Goal: Use online tool/utility: Utilize a website feature to perform a specific function

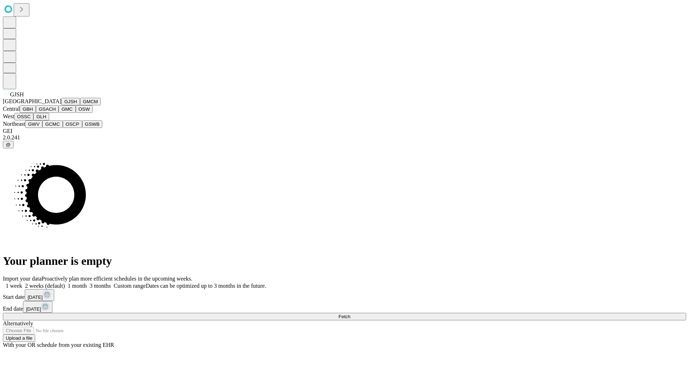
click at [61, 105] on button "GJSH" at bounding box center [70, 102] width 19 height 8
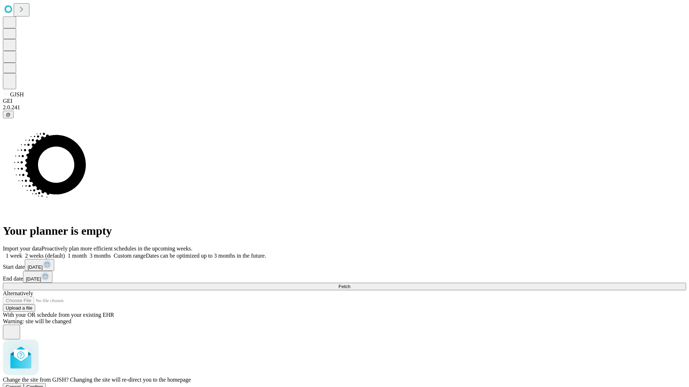
click at [43, 385] on span "Confirm" at bounding box center [35, 387] width 17 height 5
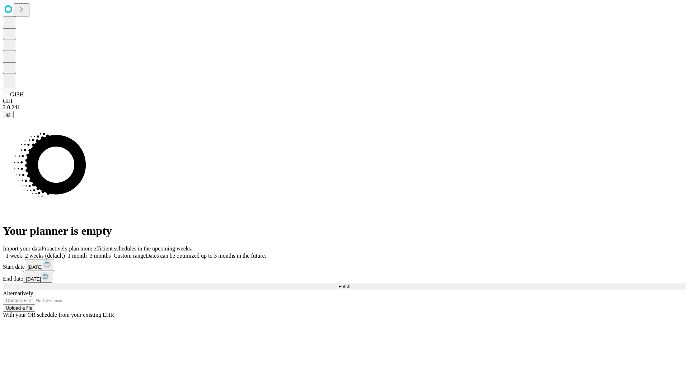
click at [87, 253] on label "1 month" at bounding box center [76, 256] width 22 height 6
click at [350, 284] on span "Fetch" at bounding box center [344, 286] width 12 height 5
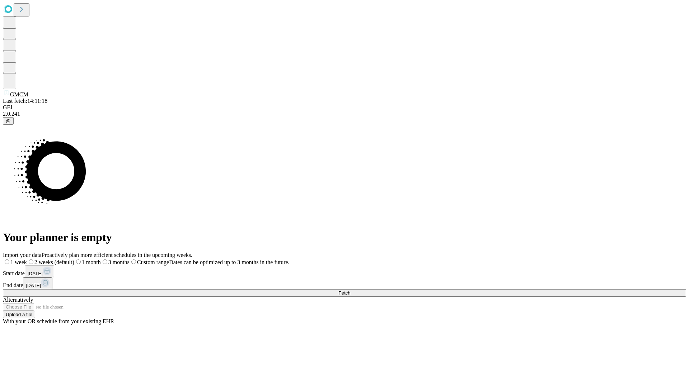
click at [350, 291] on span "Fetch" at bounding box center [344, 293] width 12 height 5
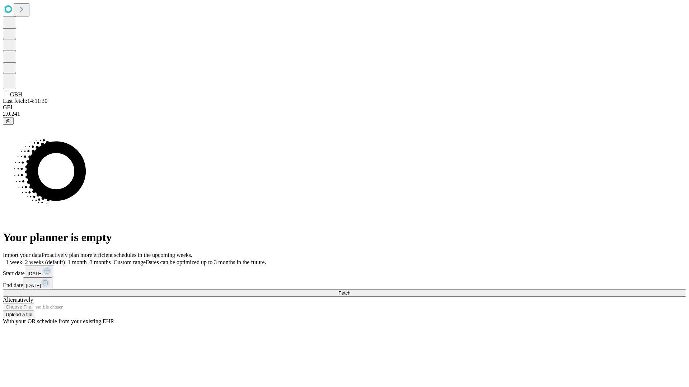
click at [350, 291] on span "Fetch" at bounding box center [344, 293] width 12 height 5
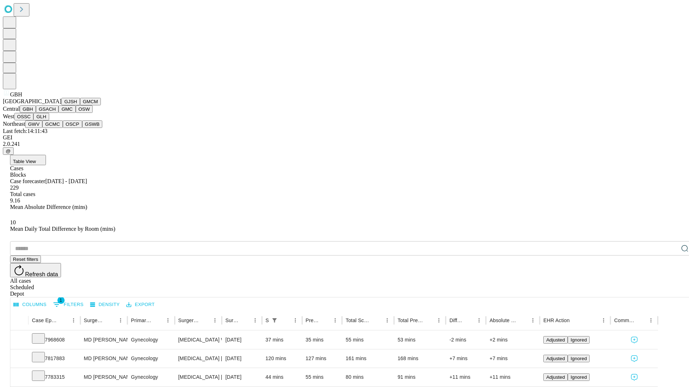
click at [56, 113] on button "GSACH" at bounding box center [47, 109] width 23 height 8
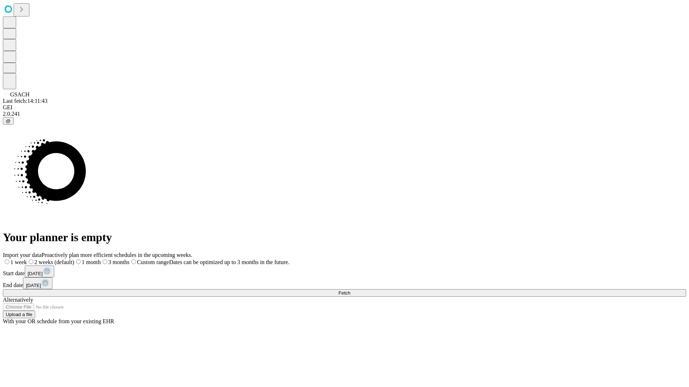
click at [101, 259] on label "1 month" at bounding box center [87, 262] width 27 height 6
click at [350, 291] on span "Fetch" at bounding box center [344, 293] width 12 height 5
click at [87, 259] on label "1 month" at bounding box center [76, 262] width 22 height 6
click at [350, 291] on span "Fetch" at bounding box center [344, 293] width 12 height 5
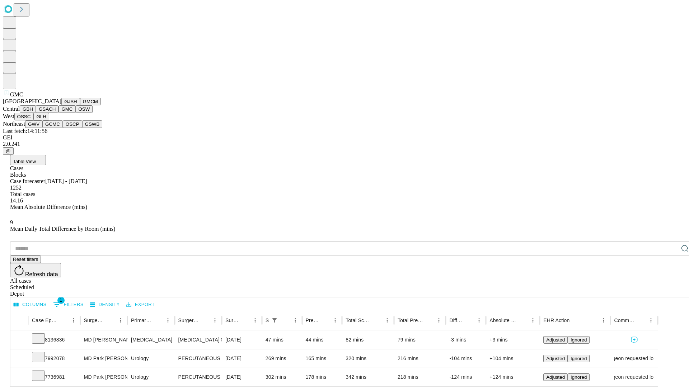
click at [76, 113] on button "OSW" at bounding box center [84, 109] width 17 height 8
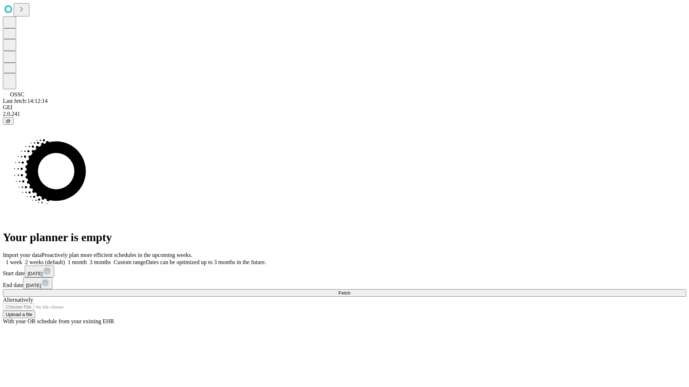
click at [350, 291] on span "Fetch" at bounding box center [344, 293] width 12 height 5
click at [87, 259] on label "1 month" at bounding box center [76, 262] width 22 height 6
click at [350, 291] on span "Fetch" at bounding box center [344, 293] width 12 height 5
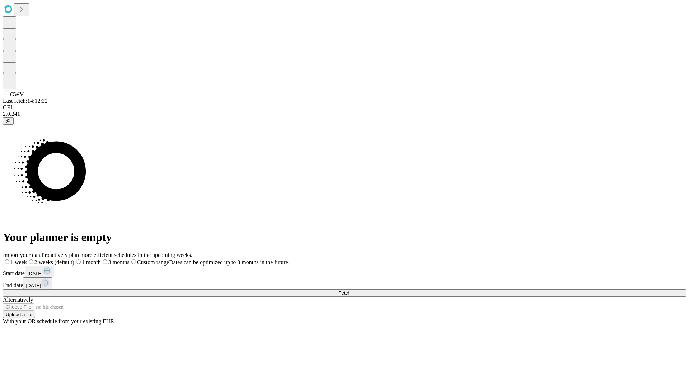
click at [101, 259] on label "1 month" at bounding box center [87, 262] width 27 height 6
click at [350, 291] on span "Fetch" at bounding box center [344, 293] width 12 height 5
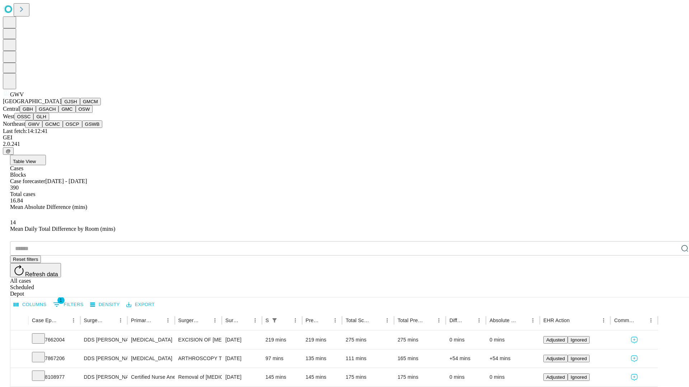
click at [56, 128] on button "GCMC" at bounding box center [52, 125] width 20 height 8
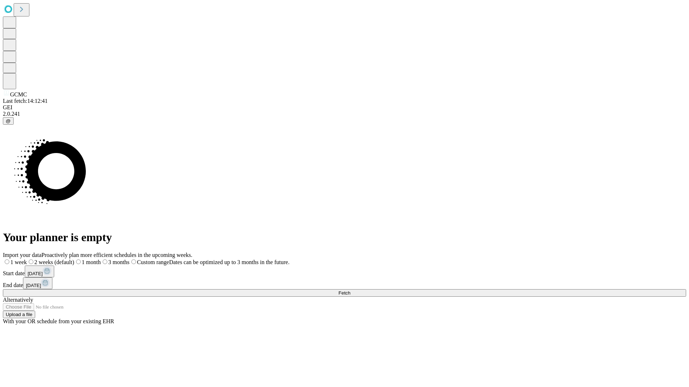
click at [101, 259] on label "1 month" at bounding box center [87, 262] width 27 height 6
click at [350, 291] on span "Fetch" at bounding box center [344, 293] width 12 height 5
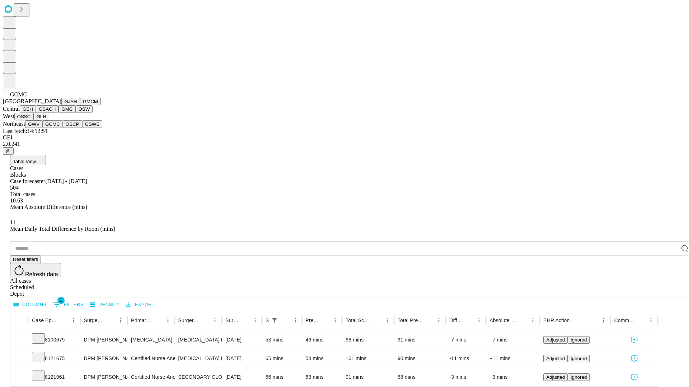
click at [63, 128] on button "OSCP" at bounding box center [72, 125] width 19 height 8
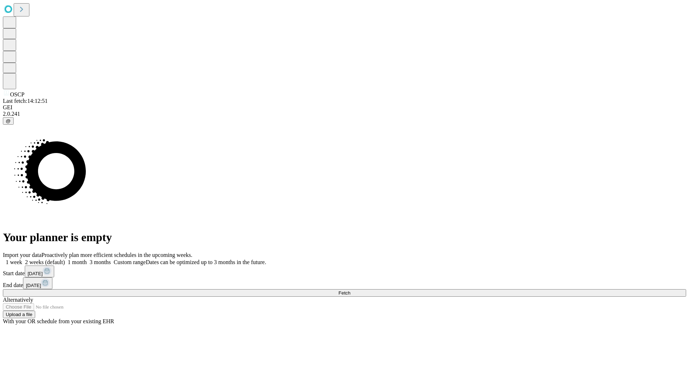
click at [87, 259] on label "1 month" at bounding box center [76, 262] width 22 height 6
click at [350, 291] on span "Fetch" at bounding box center [344, 293] width 12 height 5
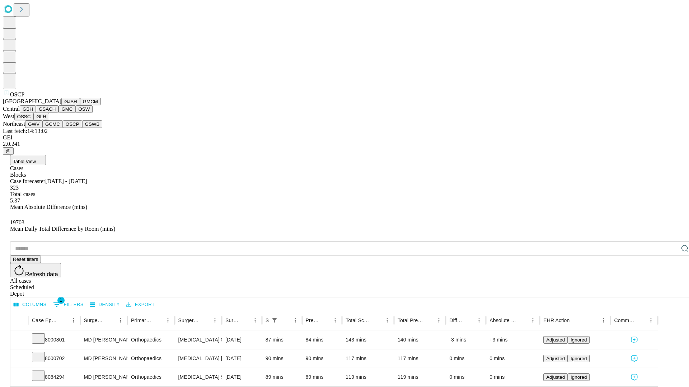
click at [82, 128] on button "GSWB" at bounding box center [92, 125] width 20 height 8
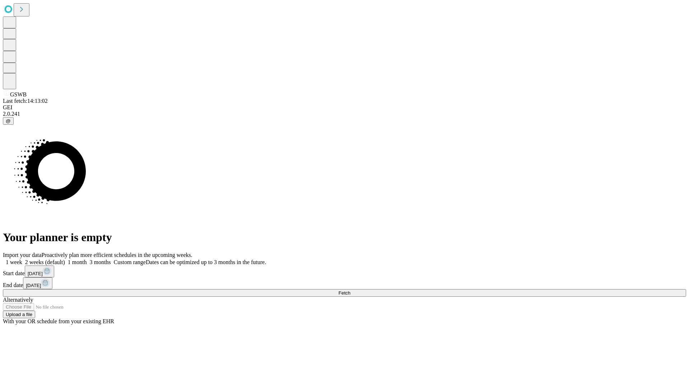
click at [87, 259] on label "1 month" at bounding box center [76, 262] width 22 height 6
click at [350, 291] on span "Fetch" at bounding box center [344, 293] width 12 height 5
